Goal: Transaction & Acquisition: Download file/media

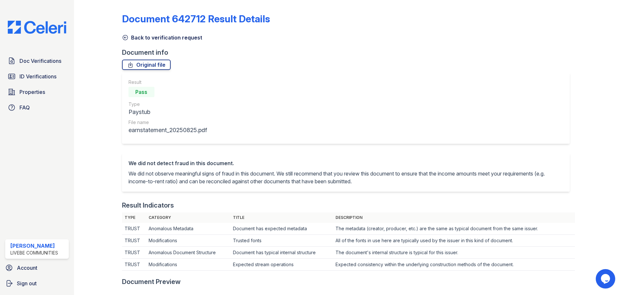
scroll to position [130, 0]
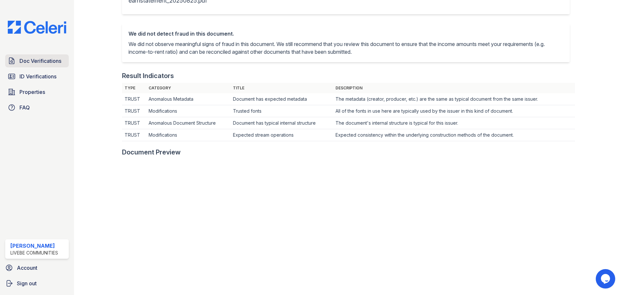
click at [31, 62] on span "Doc Verifications" at bounding box center [40, 61] width 42 height 8
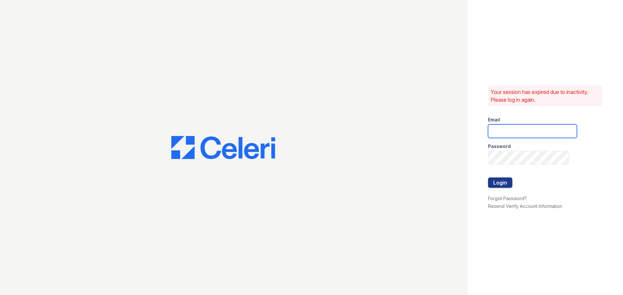
type input "chelab@livebe.com"
click at [505, 185] on button "Login" at bounding box center [500, 183] width 24 height 10
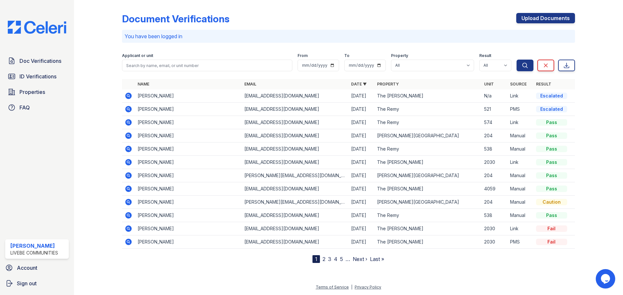
click at [128, 110] on icon at bounding box center [128, 109] width 2 height 2
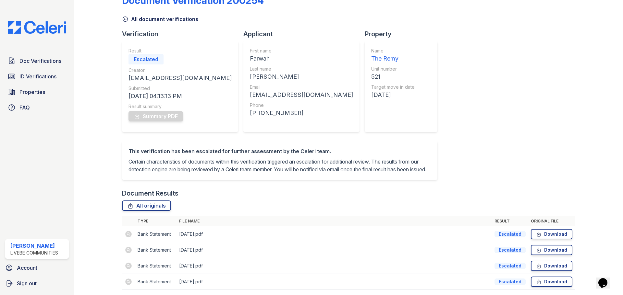
scroll to position [50, 0]
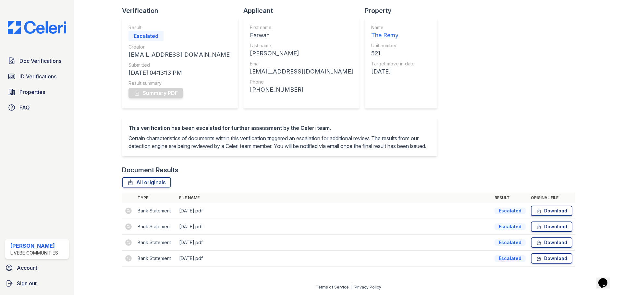
click at [128, 210] on td at bounding box center [128, 211] width 13 height 16
drag, startPoint x: 551, startPoint y: 214, endPoint x: 546, endPoint y: 217, distance: 6.3
click at [551, 214] on link "Download" at bounding box center [552, 211] width 42 height 10
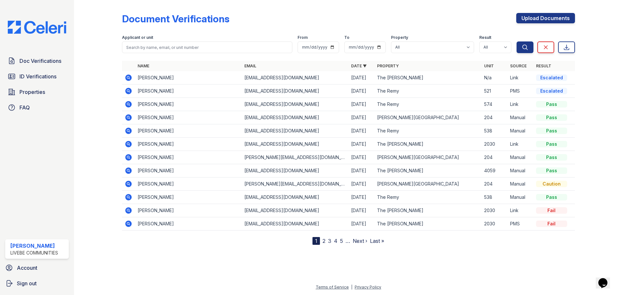
drag, startPoint x: 129, startPoint y: 90, endPoint x: 217, endPoint y: 141, distance: 101.3
click at [129, 90] on icon at bounding box center [128, 91] width 6 height 6
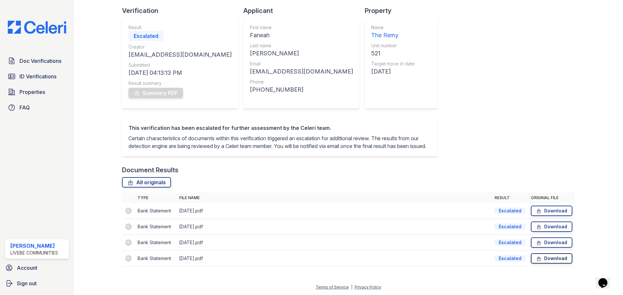
click at [548, 257] on link "Download" at bounding box center [552, 259] width 42 height 10
click at [538, 260] on link "Download" at bounding box center [552, 259] width 42 height 10
click at [557, 243] on link "Download" at bounding box center [552, 243] width 42 height 10
click at [559, 227] on link "Download" at bounding box center [552, 227] width 42 height 10
